Goal: Find specific page/section: Find specific page/section

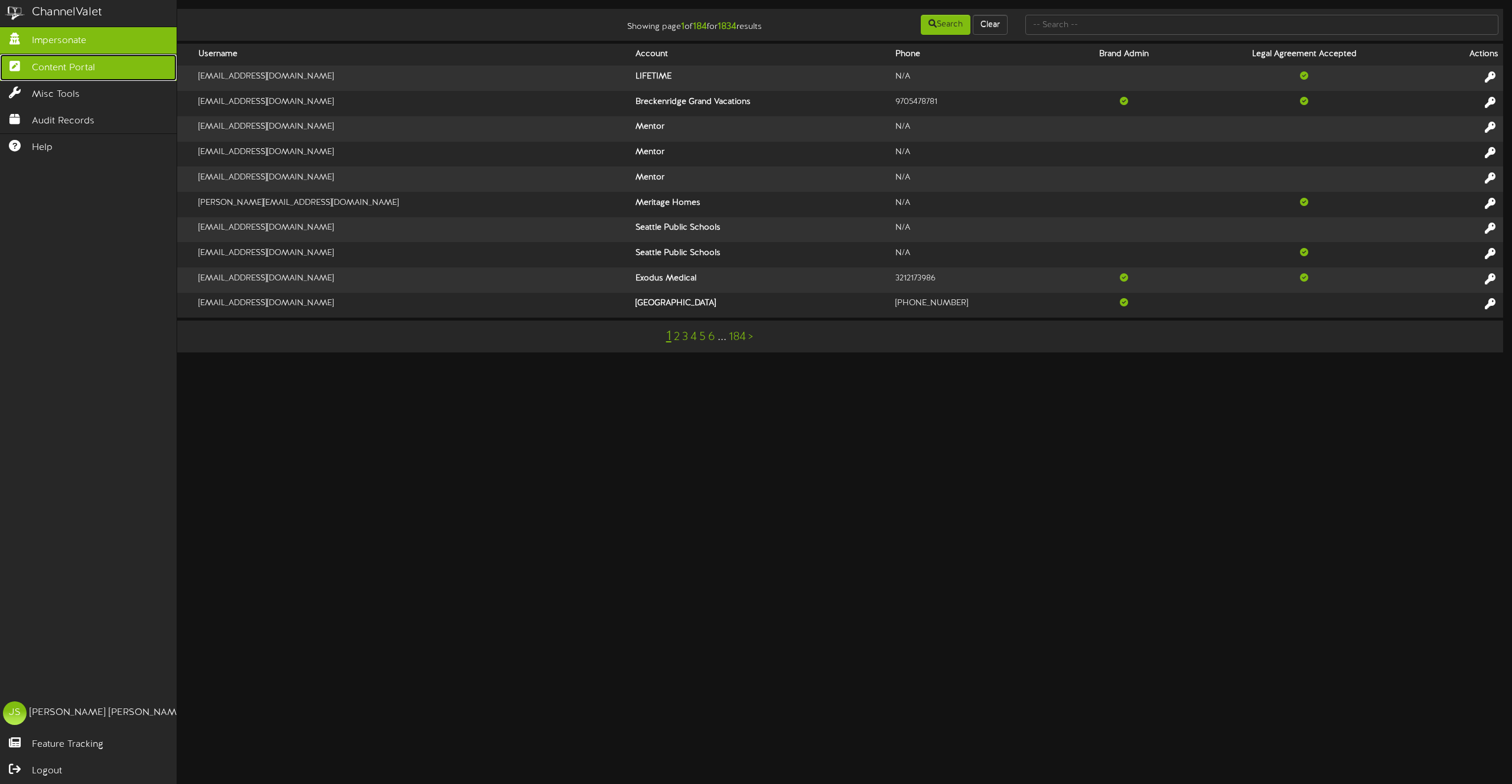
click at [47, 67] on span "Content Portal" at bounding box center [64, 68] width 63 height 13
